Goal: Entertainment & Leisure: Consume media (video, audio)

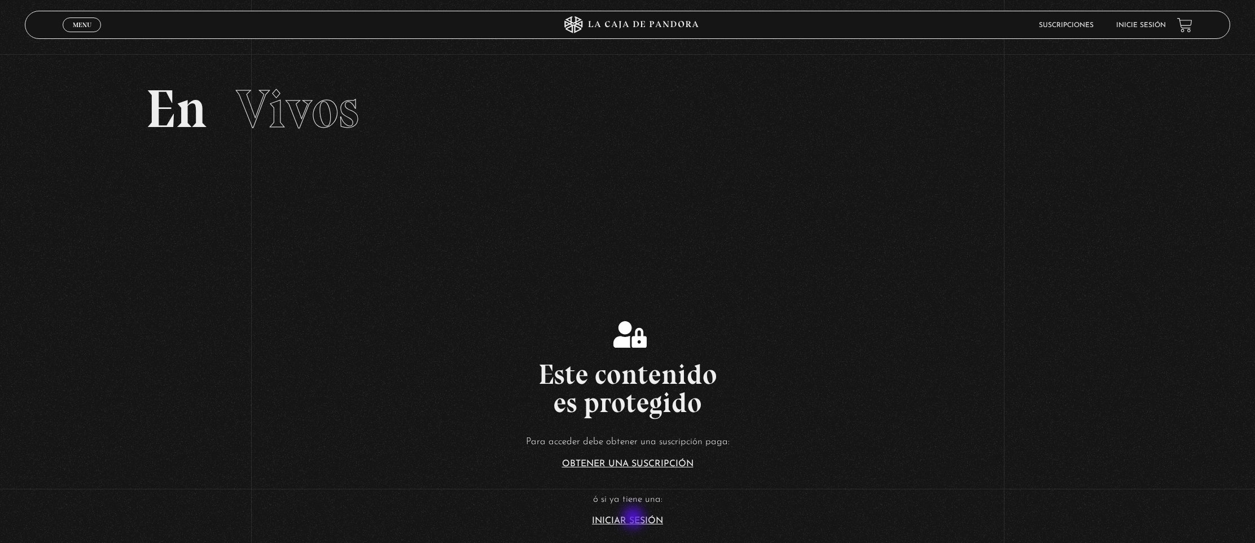
click at [634, 519] on link "Iniciar Sesión" at bounding box center [627, 520] width 71 height 9
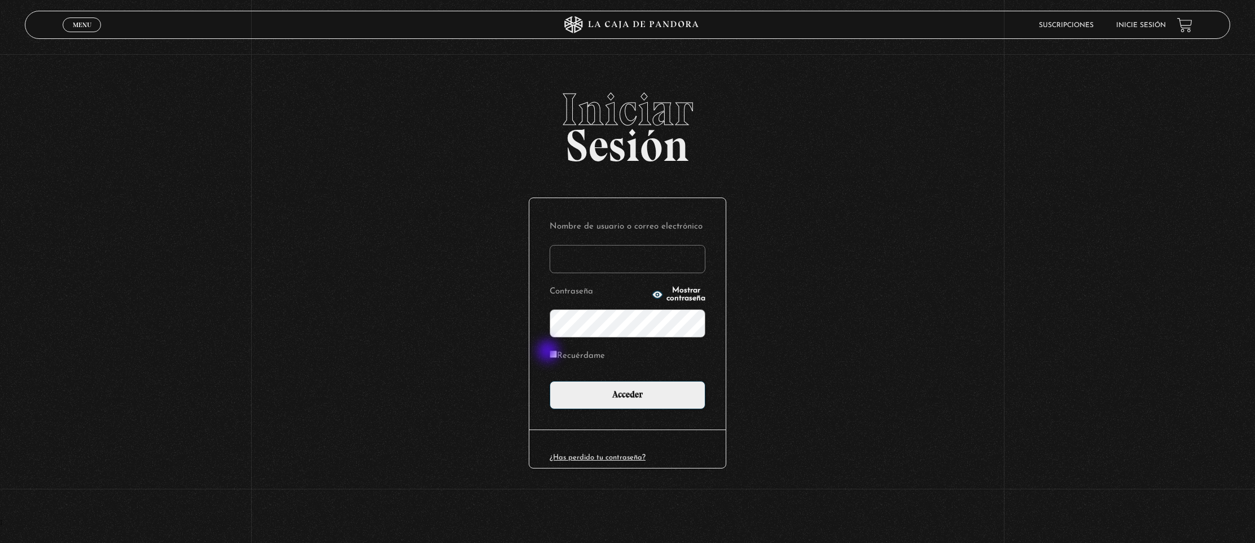
type input "[EMAIL_ADDRESS][DOMAIN_NAME]"
click at [559, 354] on label "Recuérdame" at bounding box center [577, 356] width 55 height 17
click at [557, 354] on input "Recuérdame" at bounding box center [553, 354] width 7 height 7
checkbox input "true"
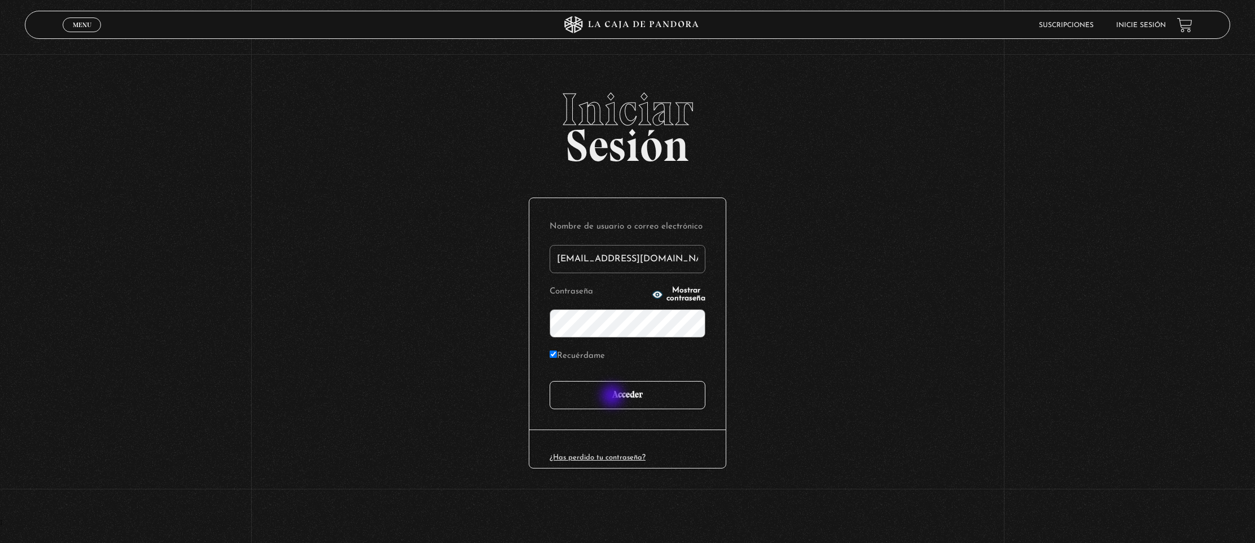
click at [614, 397] on input "Acceder" at bounding box center [628, 395] width 156 height 28
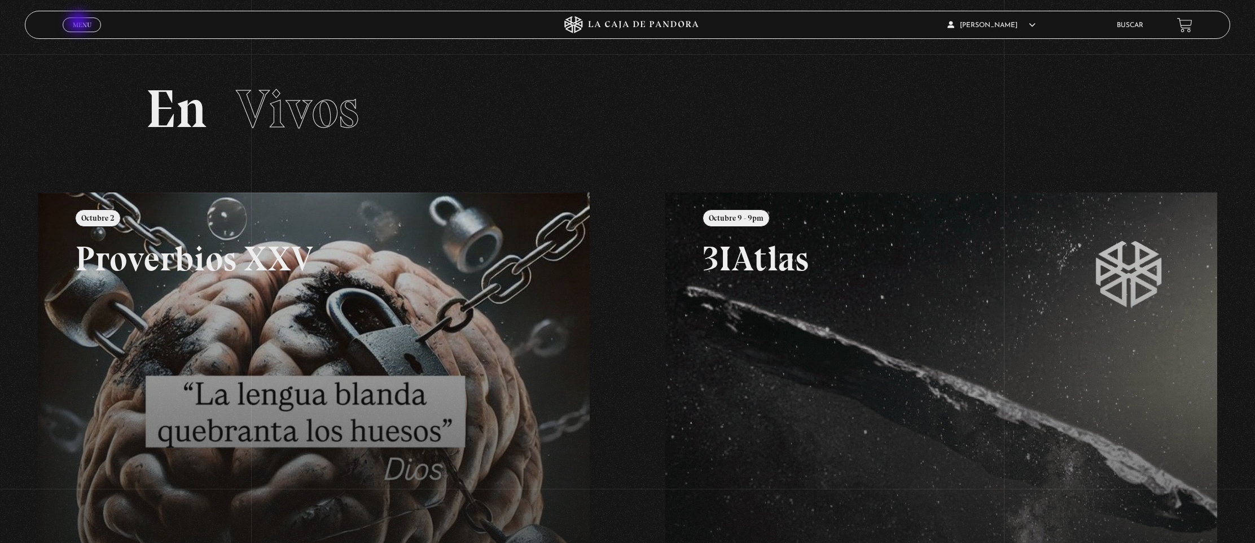
click at [79, 23] on span "Menu" at bounding box center [82, 24] width 19 height 7
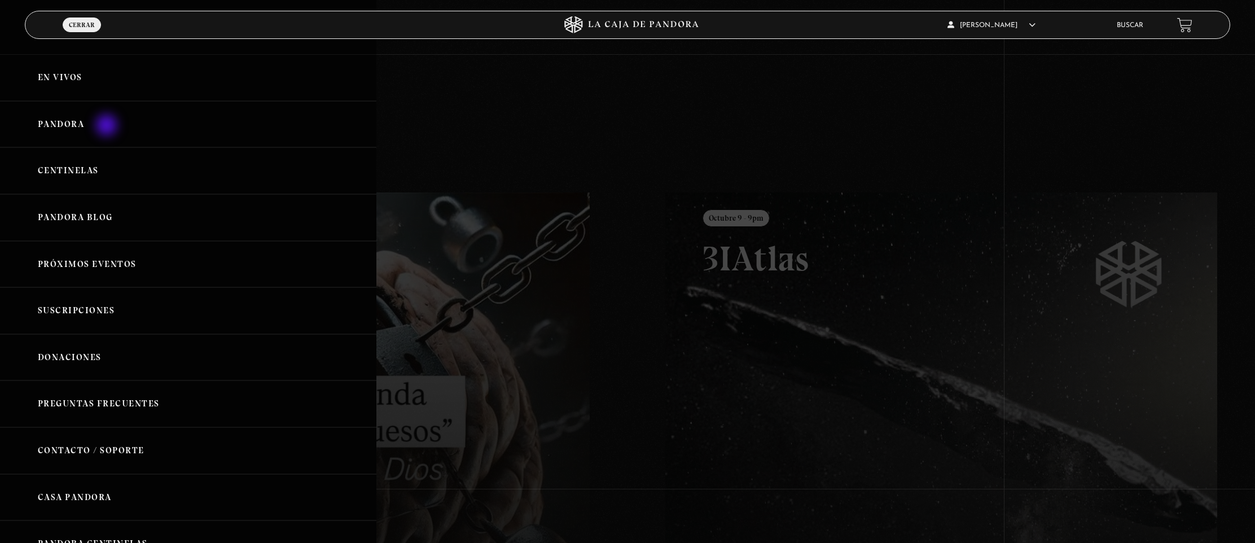
click at [108, 126] on link "Pandora" at bounding box center [188, 124] width 376 height 47
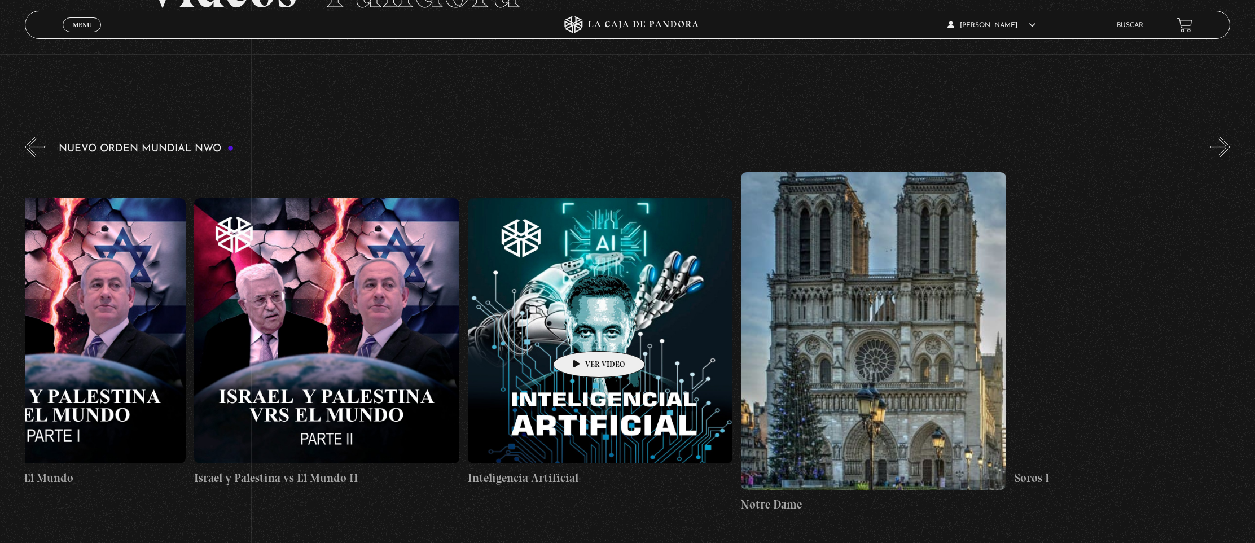
scroll to position [0, 20280]
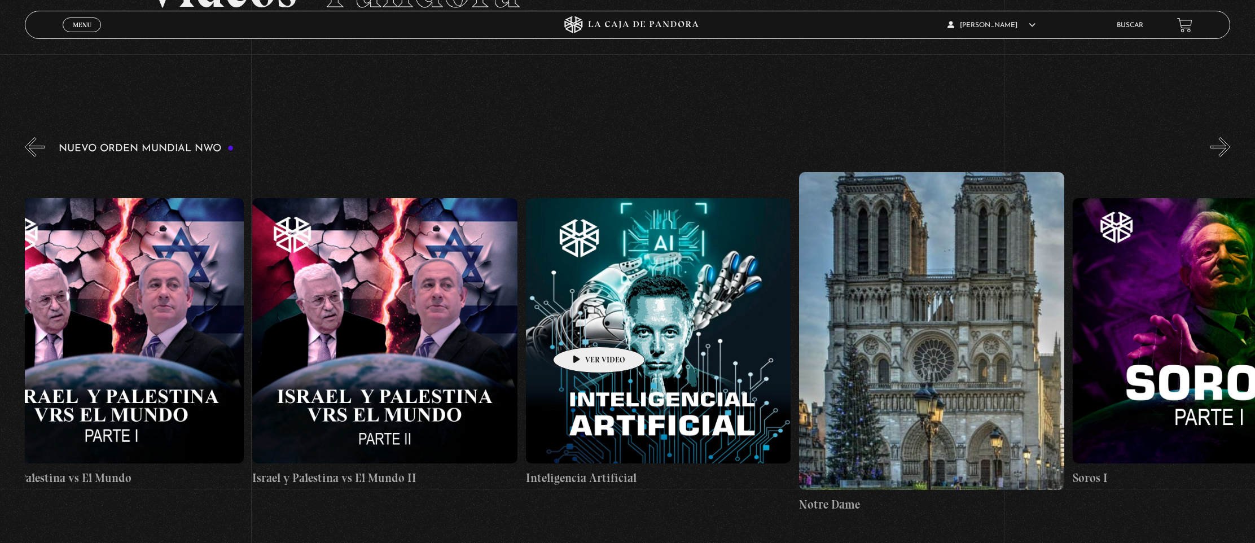
click at [581, 330] on figure at bounding box center [658, 330] width 265 height 265
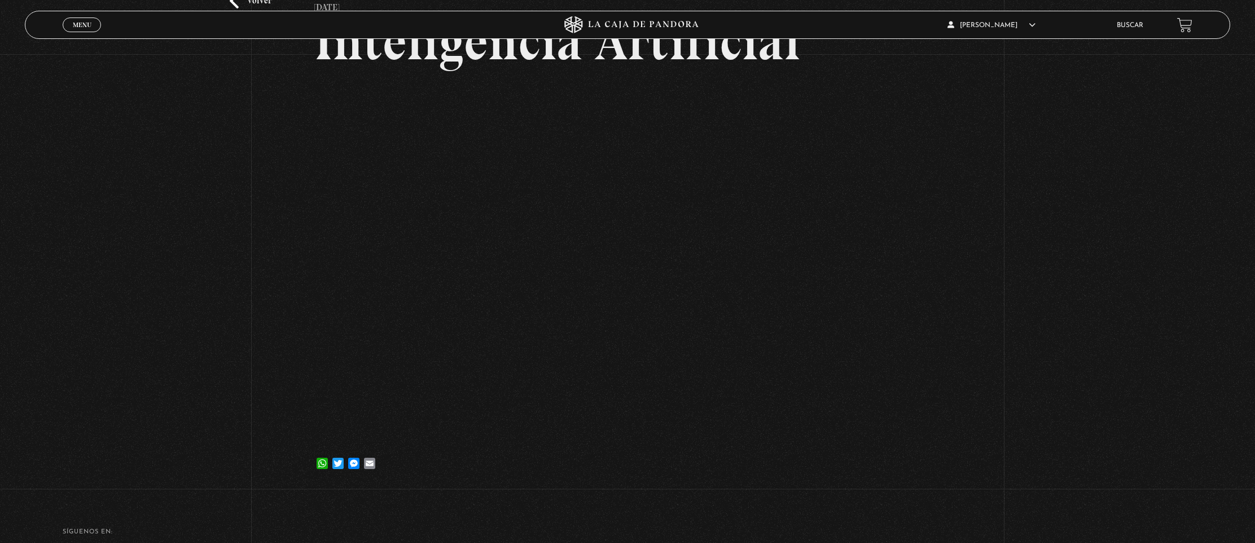
scroll to position [131, 0]
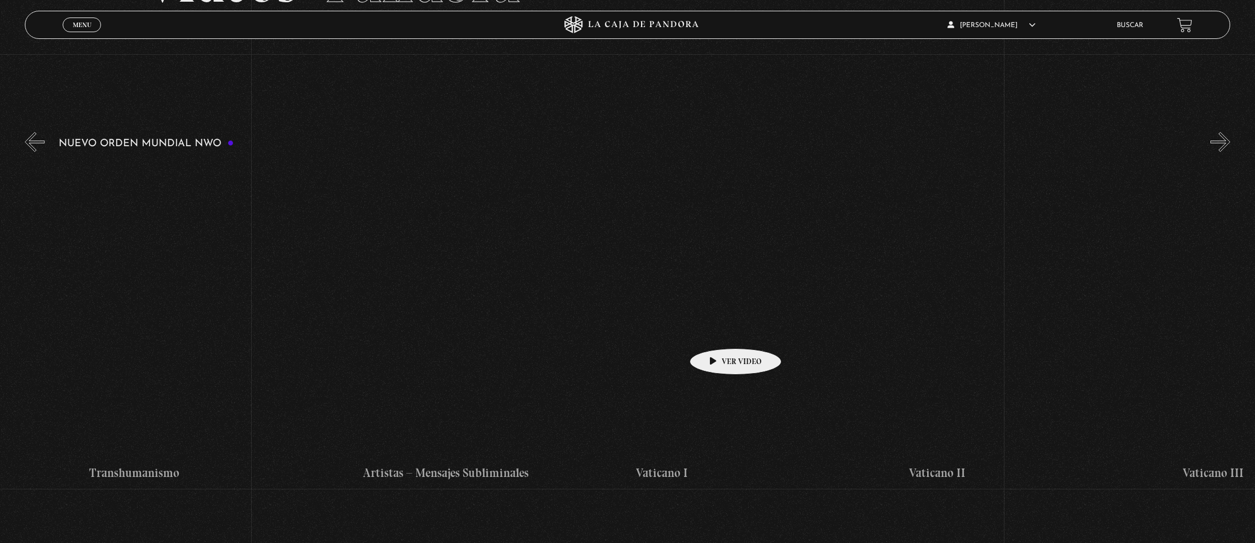
scroll to position [0, 16615]
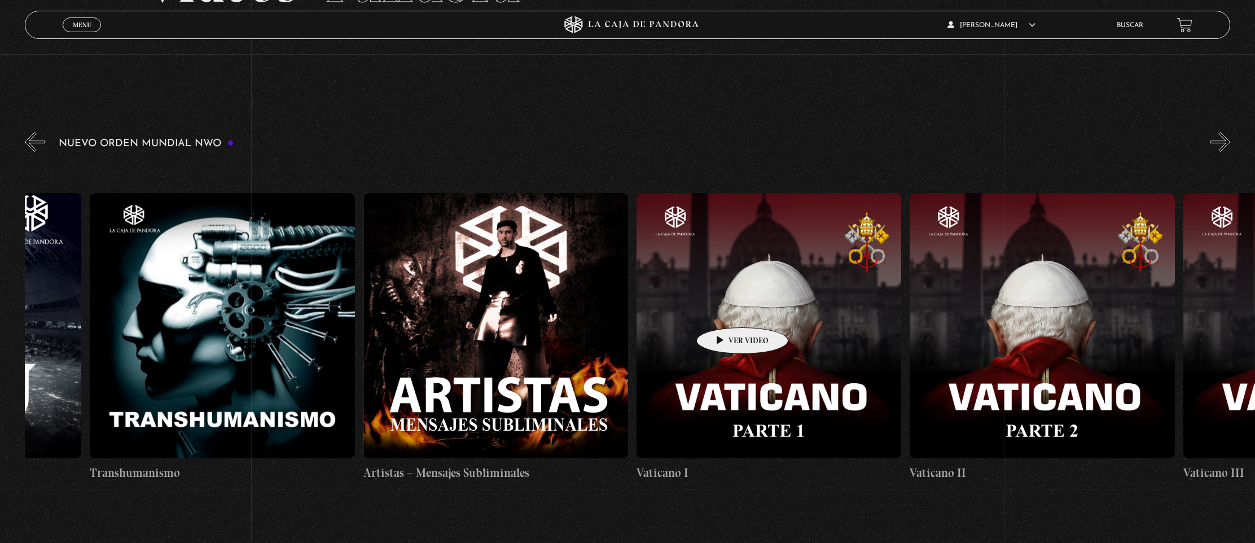
click at [725, 310] on figure at bounding box center [769, 325] width 265 height 265
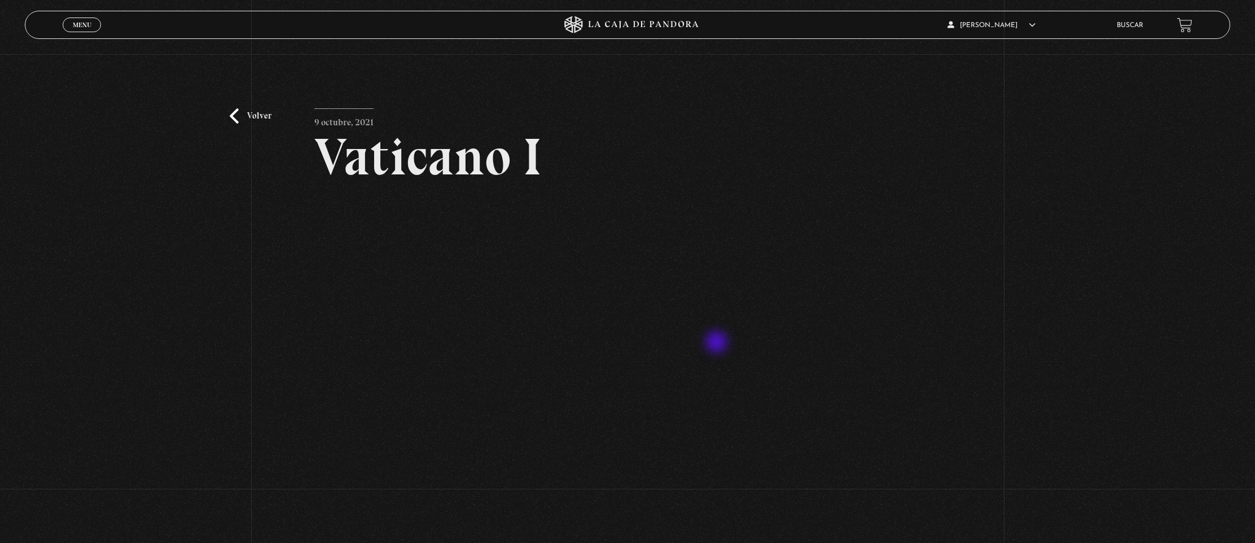
scroll to position [60, 0]
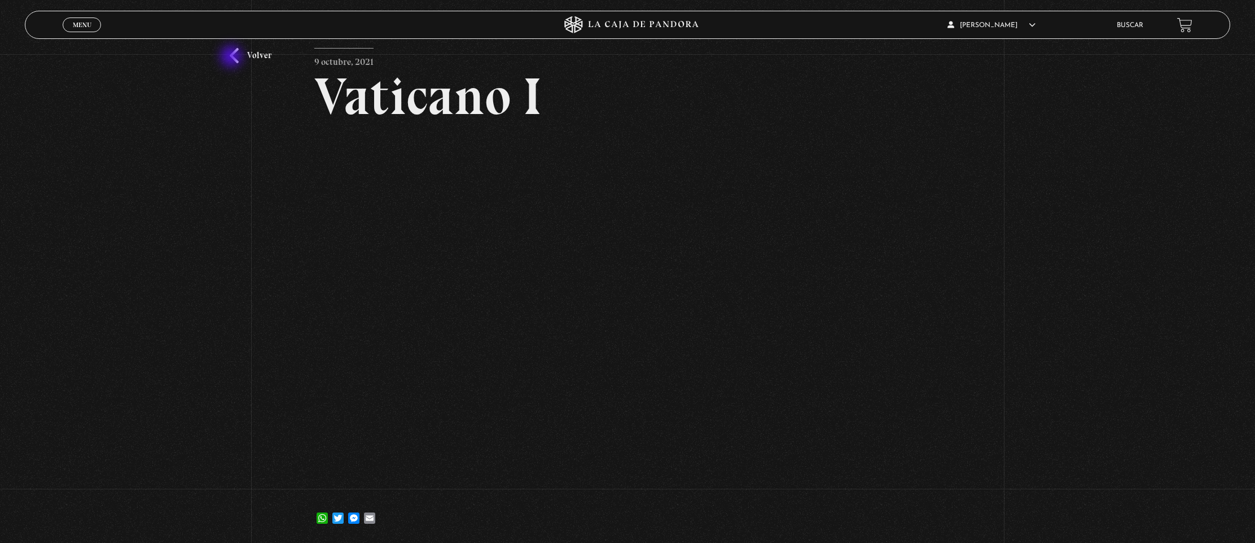
click at [233, 58] on link "Volver" at bounding box center [251, 55] width 42 height 15
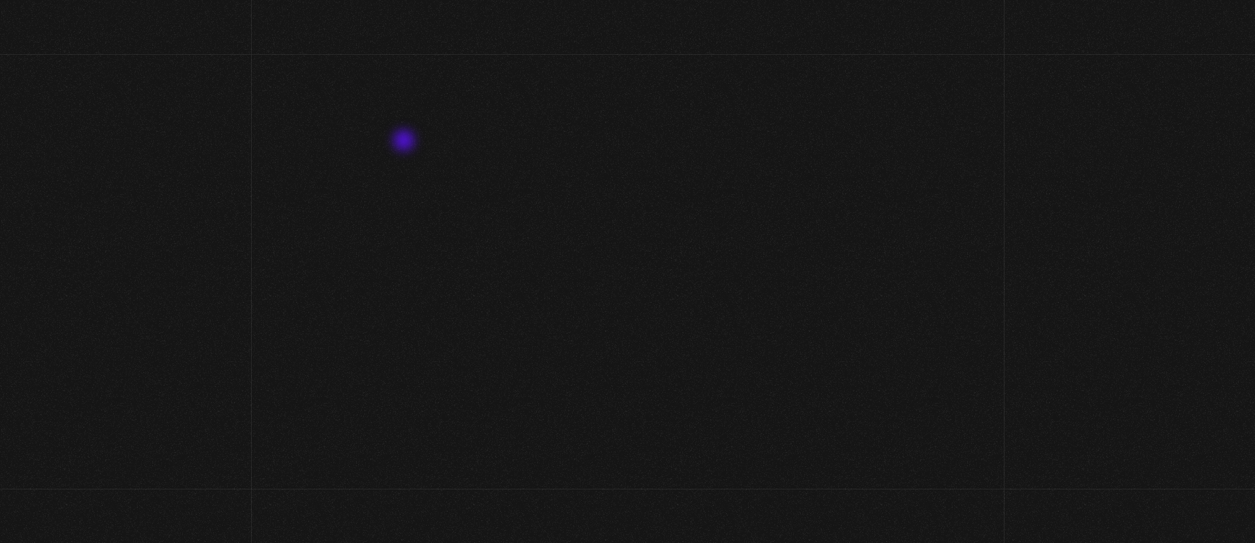
scroll to position [131, 0]
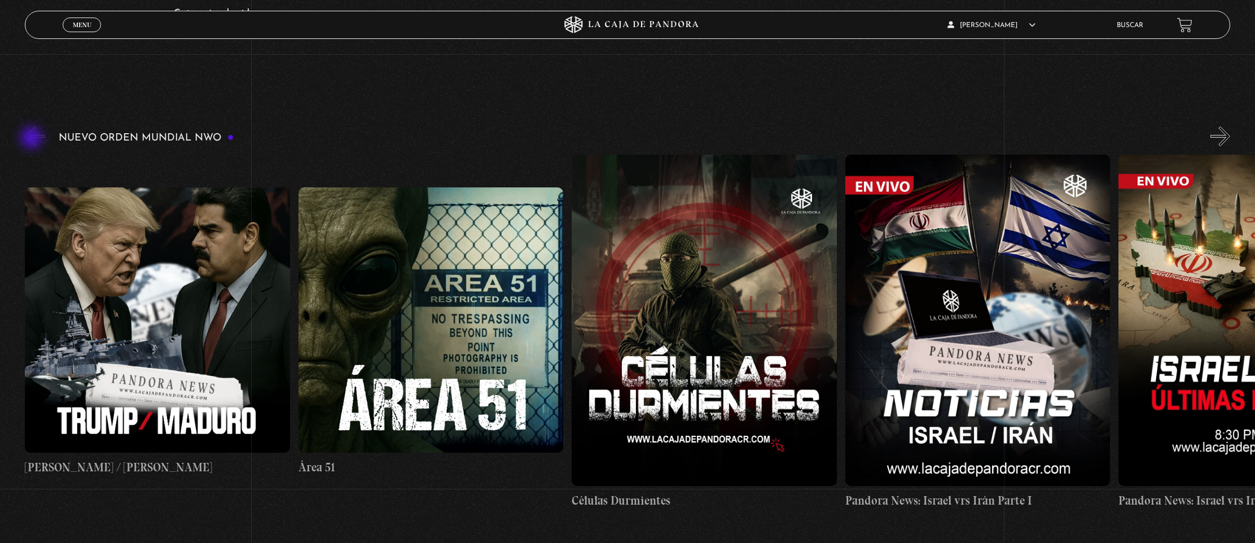
click at [33, 139] on button "«" at bounding box center [35, 136] width 20 height 20
click at [93, 20] on link "Menu Cerrar" at bounding box center [82, 24] width 38 height 15
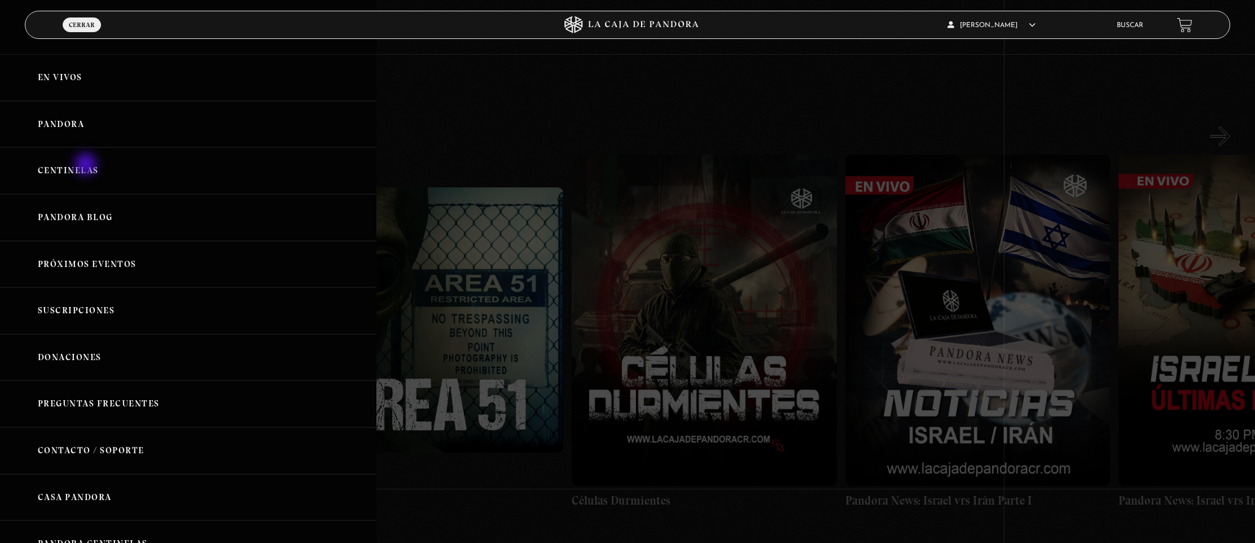
click at [87, 165] on link "Centinelas" at bounding box center [188, 170] width 376 height 47
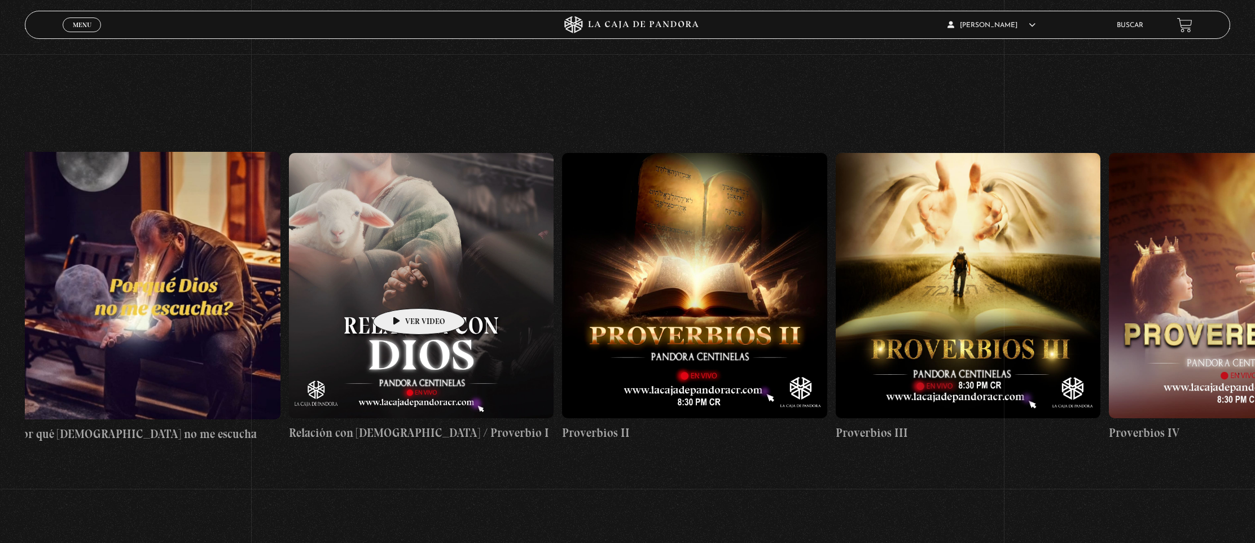
scroll to position [0, 594]
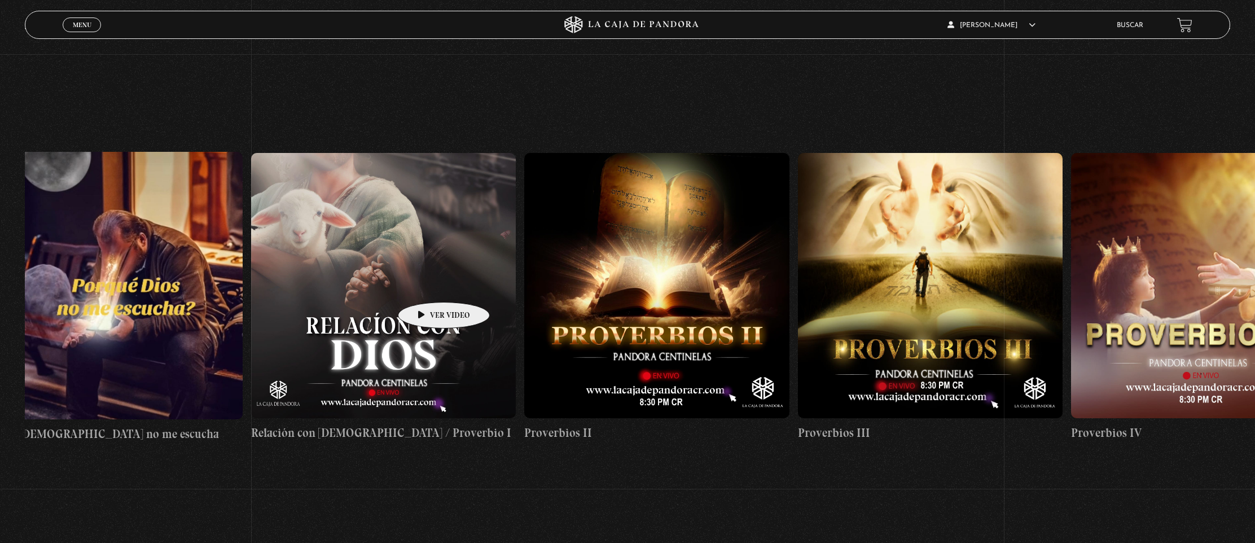
click at [426, 285] on figure at bounding box center [383, 285] width 265 height 265
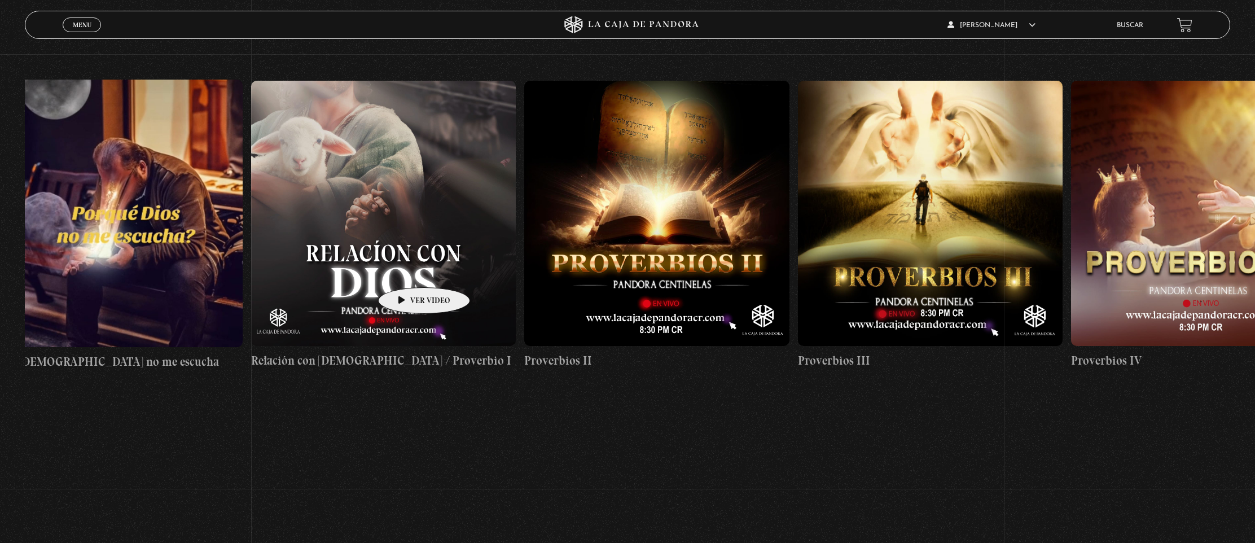
scroll to position [249, 0]
click at [406, 264] on figure at bounding box center [383, 212] width 265 height 265
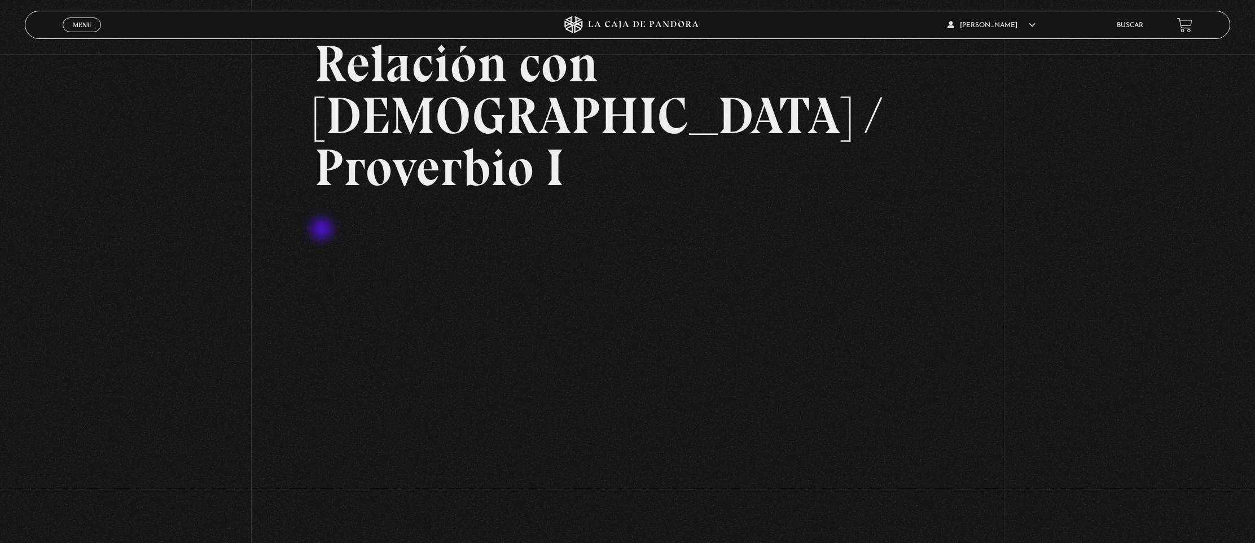
scroll to position [97, 0]
